Goal: Book appointment/travel/reservation

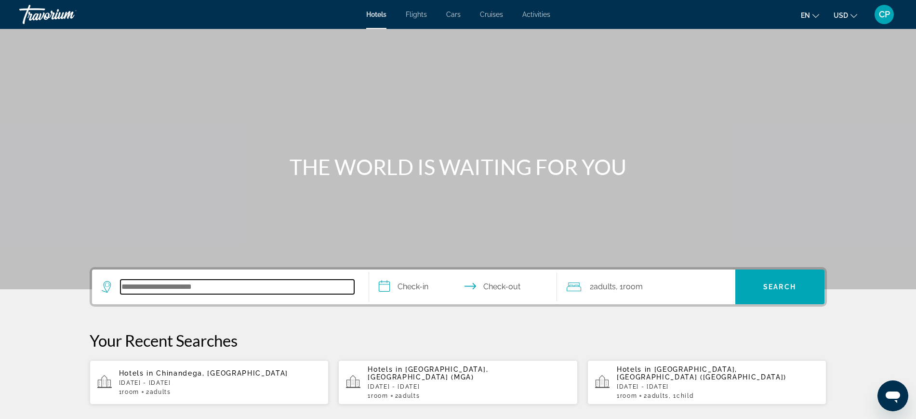
click at [123, 286] on input "Search hotel destination" at bounding box center [237, 286] width 234 height 14
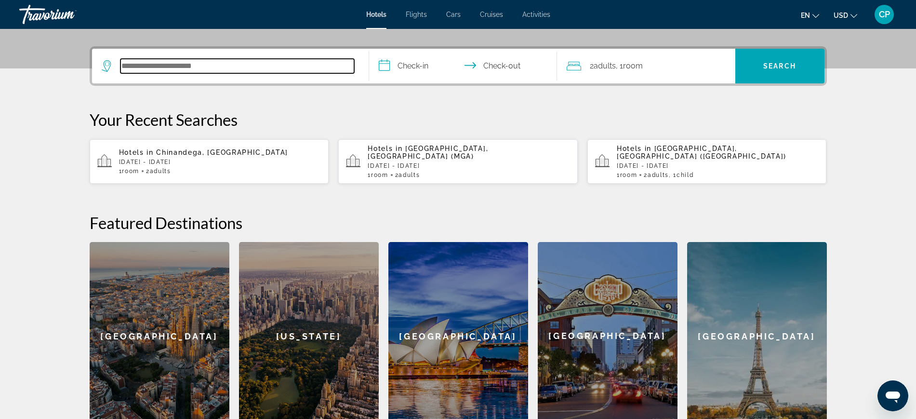
scroll to position [236, 0]
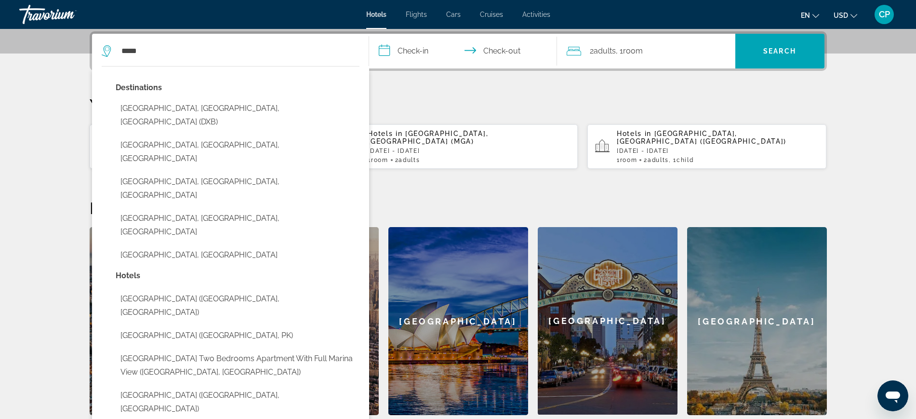
drag, startPoint x: 241, startPoint y: 103, endPoint x: 246, endPoint y: 103, distance: 4.8
click at [246, 103] on button "[GEOGRAPHIC_DATA], [GEOGRAPHIC_DATA], [GEOGRAPHIC_DATA] (DXB)" at bounding box center [238, 115] width 244 height 32
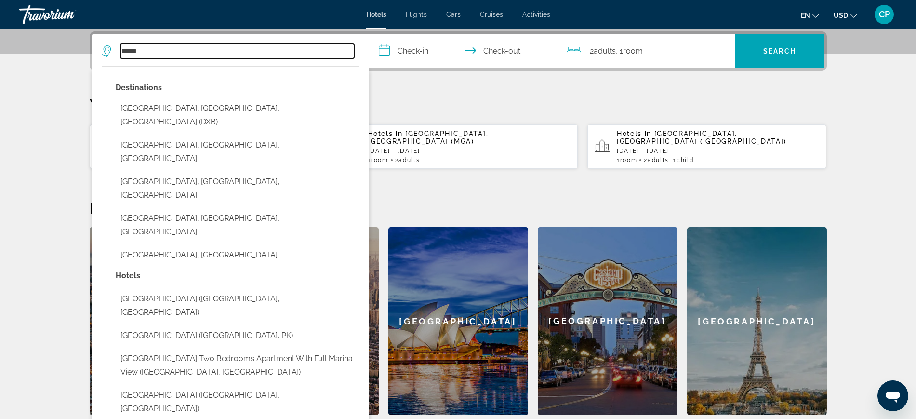
type input "**********"
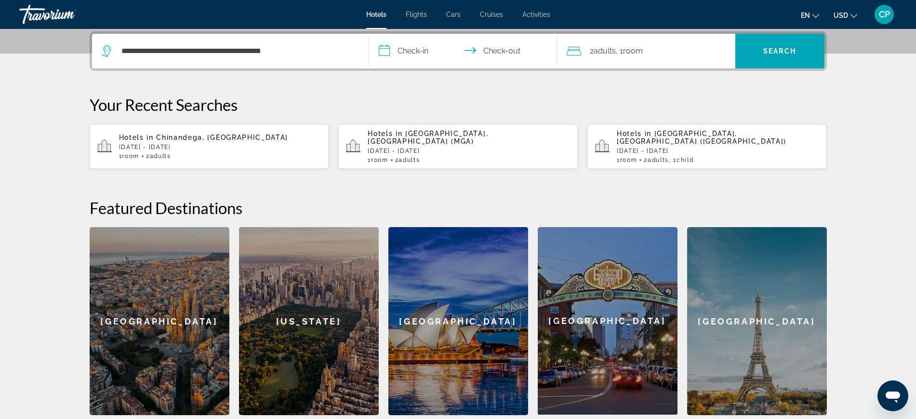
click at [407, 53] on input "**********" at bounding box center [465, 53] width 192 height 38
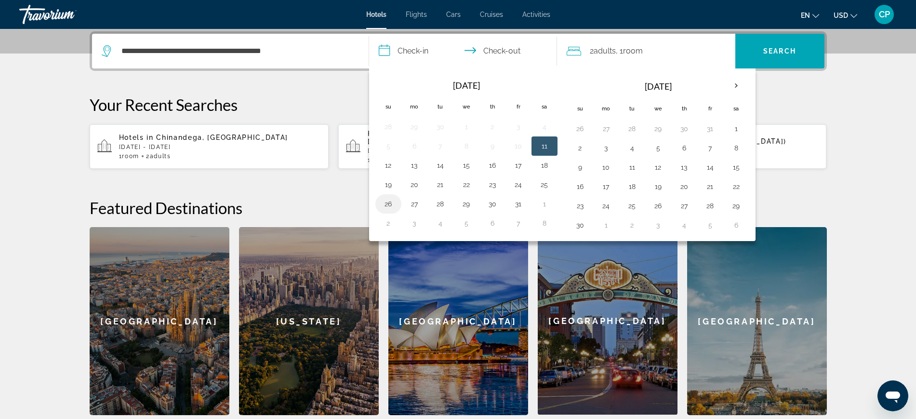
click at [388, 200] on button "26" at bounding box center [388, 203] width 15 height 13
click at [518, 201] on button "31" at bounding box center [518, 203] width 15 height 13
type input "**********"
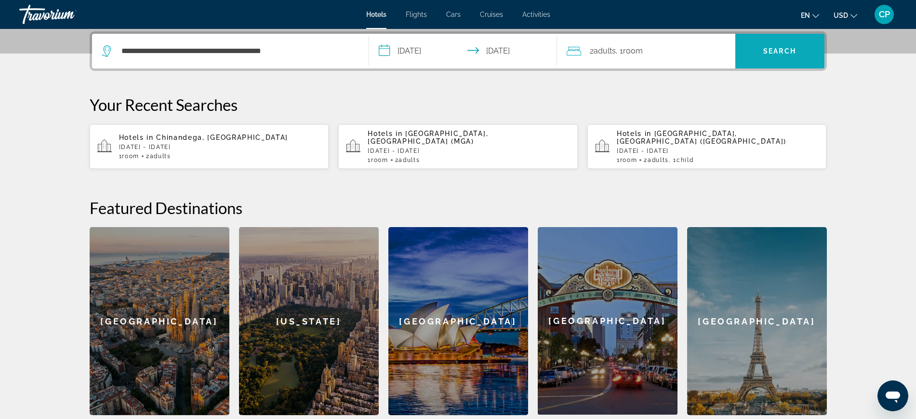
drag, startPoint x: 776, startPoint y: 53, endPoint x: 784, endPoint y: 53, distance: 7.2
click at [784, 53] on span "Search" at bounding box center [779, 51] width 33 height 8
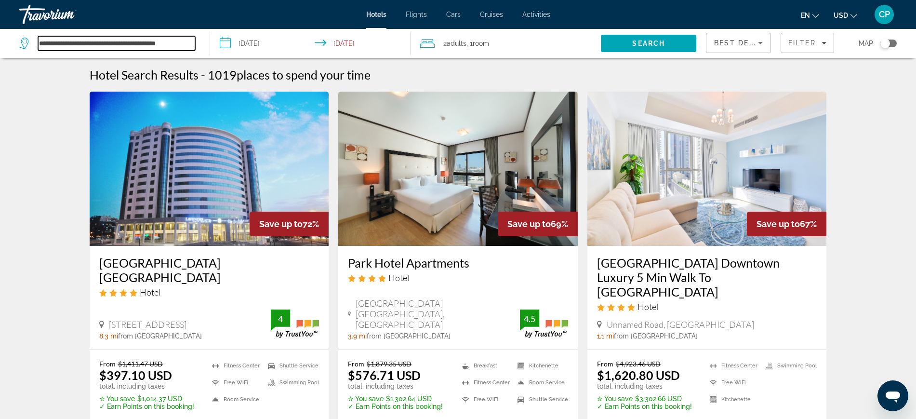
click at [192, 45] on input "**********" at bounding box center [116, 43] width 157 height 14
type input "*"
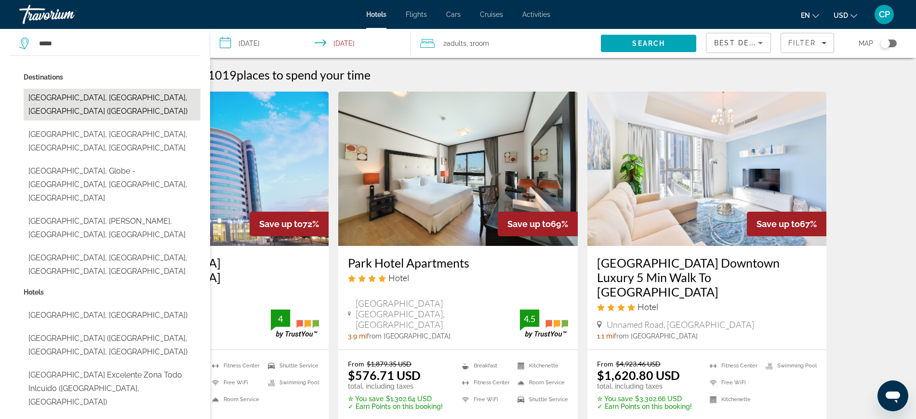
click at [109, 95] on button "[GEOGRAPHIC_DATA], [GEOGRAPHIC_DATA], [GEOGRAPHIC_DATA] ([GEOGRAPHIC_DATA])" at bounding box center [112, 105] width 177 height 32
type input "**********"
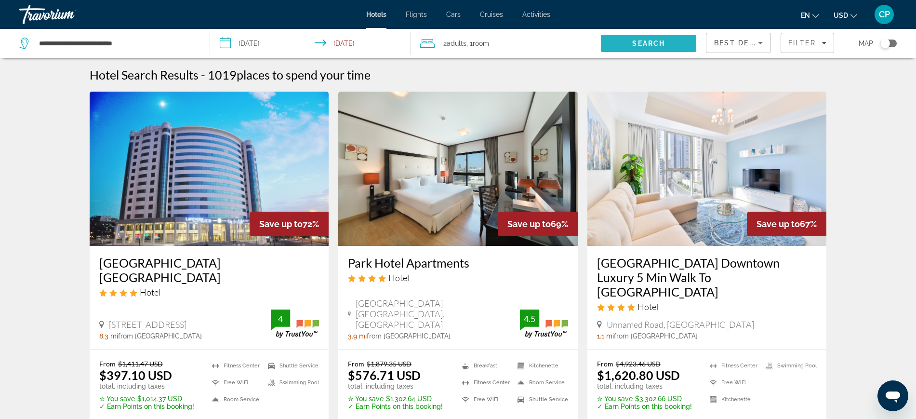
click at [647, 40] on span "Search" at bounding box center [648, 44] width 33 height 8
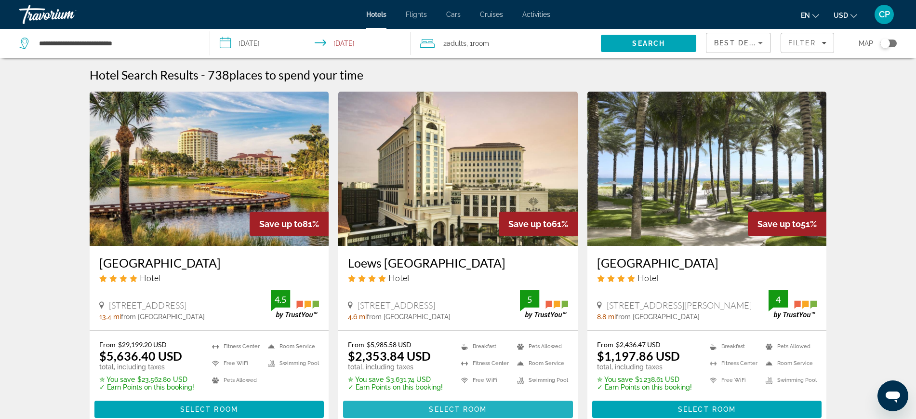
click at [453, 408] on span "Select Room" at bounding box center [458, 409] width 58 height 8
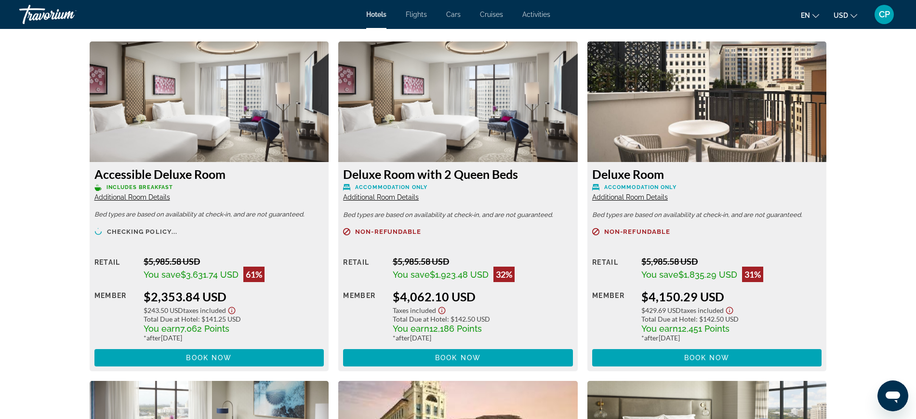
scroll to position [1402, 0]
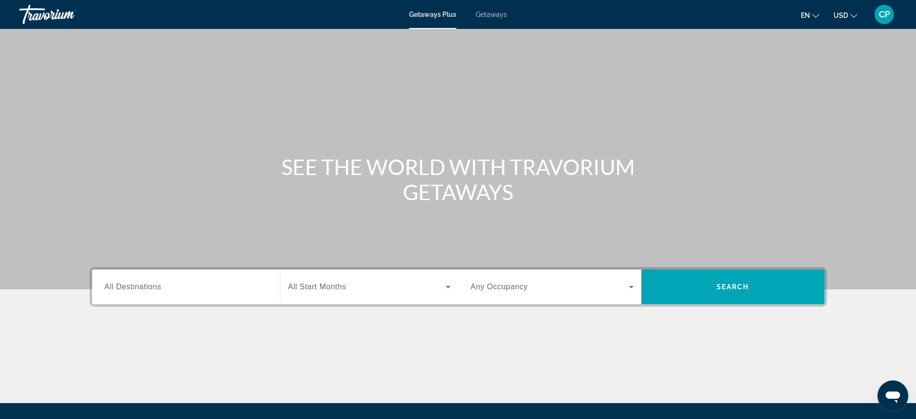
click at [495, 11] on span "Getaways" at bounding box center [491, 15] width 31 height 8
click at [145, 289] on span "All Destinations" at bounding box center [133, 286] width 57 height 8
click at [145, 289] on input "Destination All Destinations" at bounding box center [186, 287] width 163 height 12
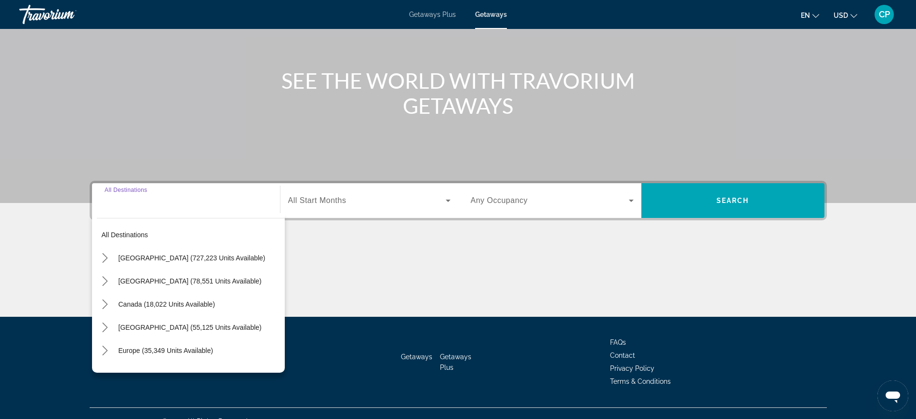
scroll to position [102, 0]
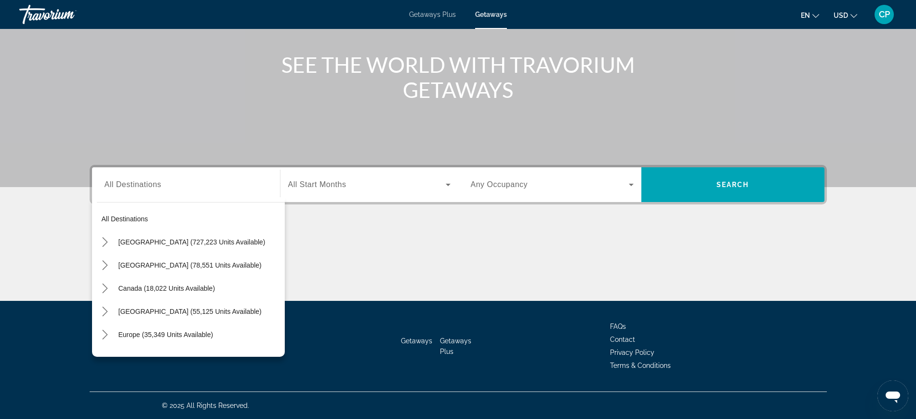
click at [391, 235] on div "Main content" at bounding box center [458, 264] width 737 height 72
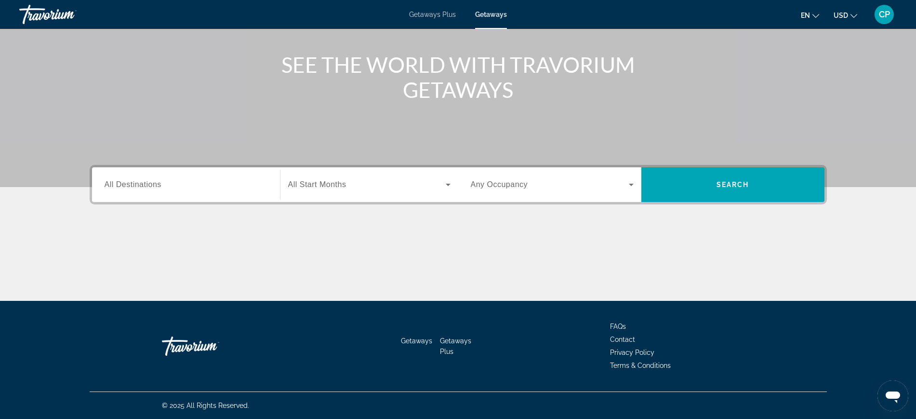
click at [446, 186] on icon "Search widget" at bounding box center [448, 185] width 12 height 12
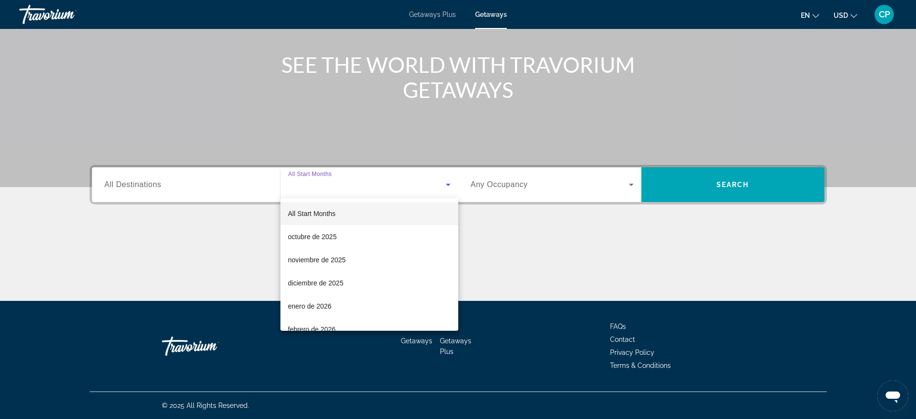
click at [630, 185] on div at bounding box center [458, 209] width 916 height 419
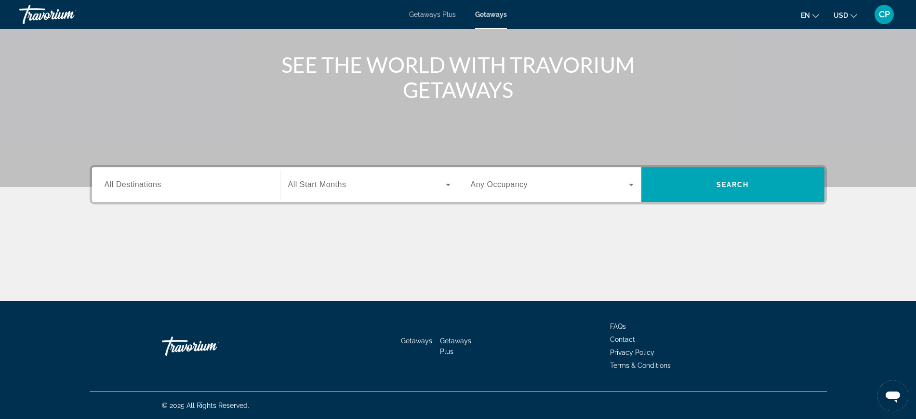
click at [630, 185] on icon "Search widget" at bounding box center [631, 185] width 12 height 12
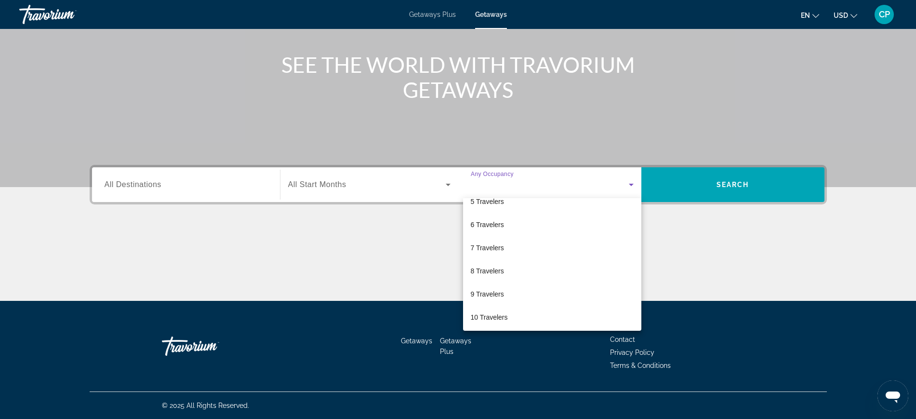
scroll to position [106, 0]
click at [512, 309] on mat-option "10 Travelers" at bounding box center [552, 315] width 178 height 23
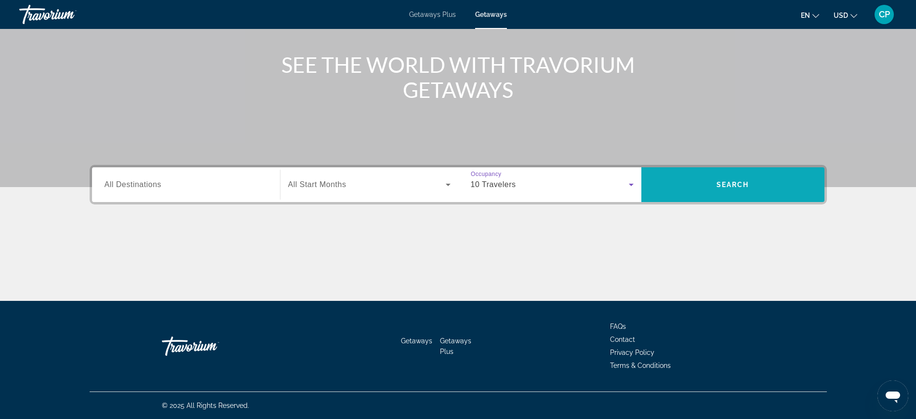
click at [731, 181] on span "Search" at bounding box center [733, 185] width 33 height 8
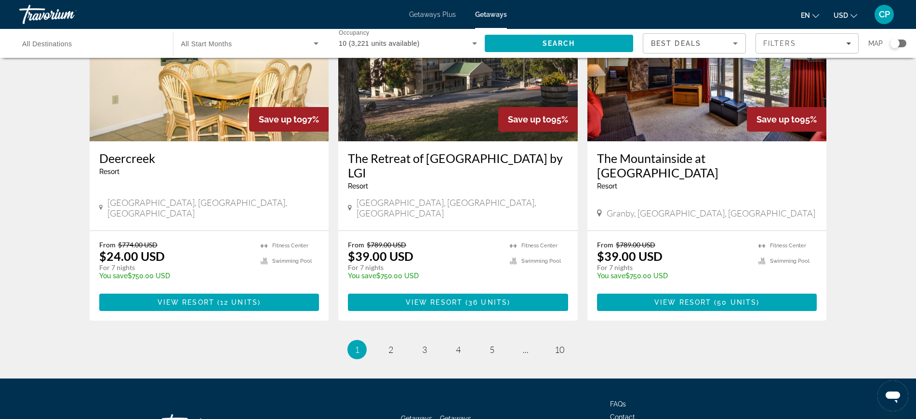
scroll to position [1157, 0]
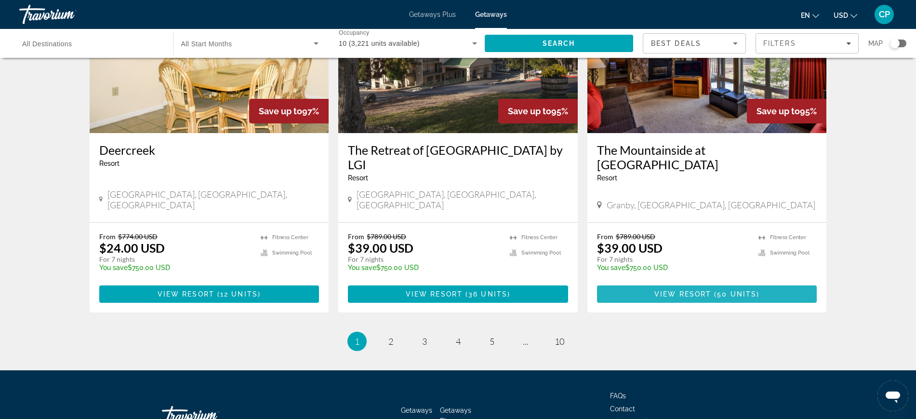
click at [683, 282] on span "Main content" at bounding box center [707, 293] width 220 height 23
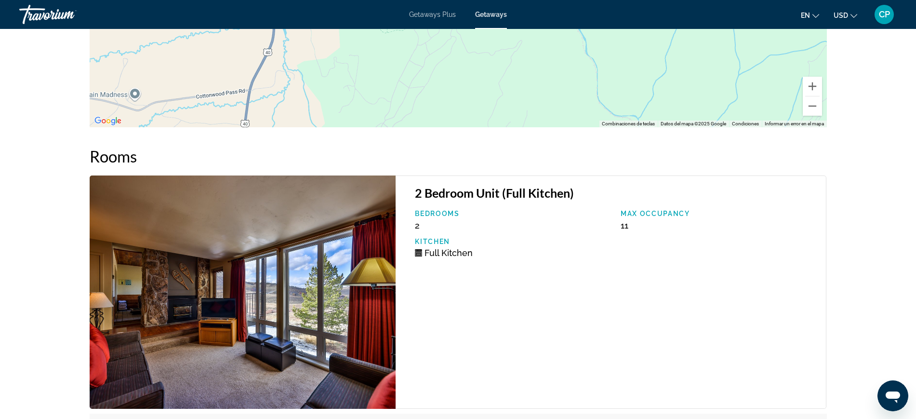
scroll to position [1876, 0]
